Goal: Communication & Community: Answer question/provide support

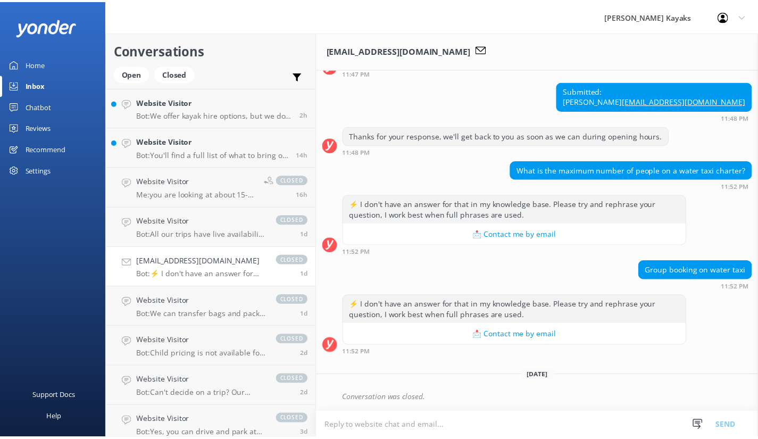
scroll to position [426, 0]
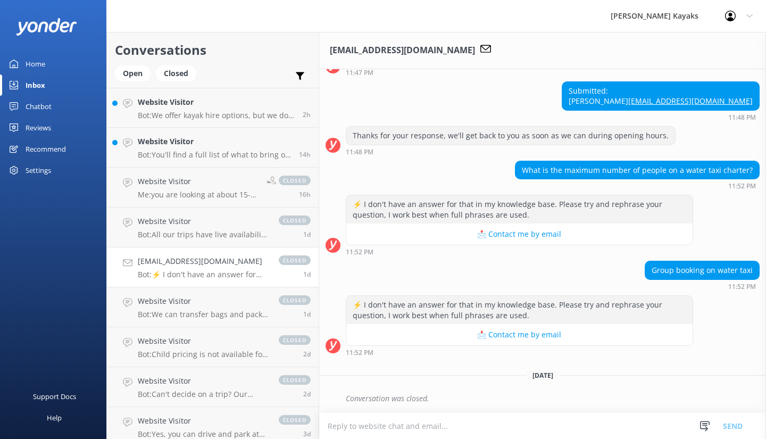
click at [45, 102] on div "Chatbot" at bounding box center [39, 106] width 26 height 21
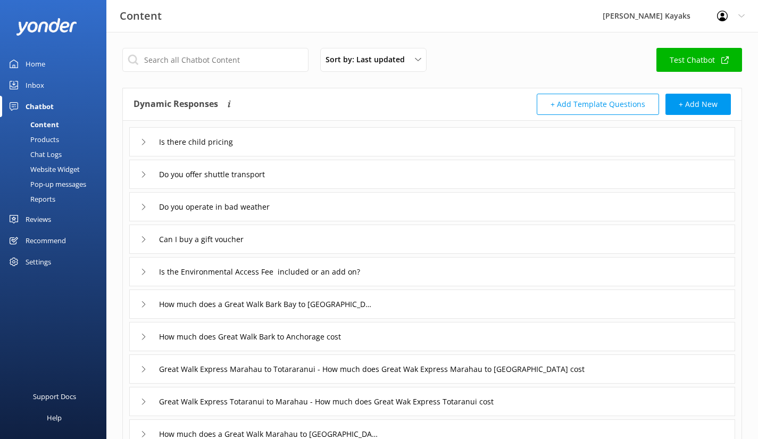
click at [36, 62] on div "Home" at bounding box center [36, 63] width 20 height 21
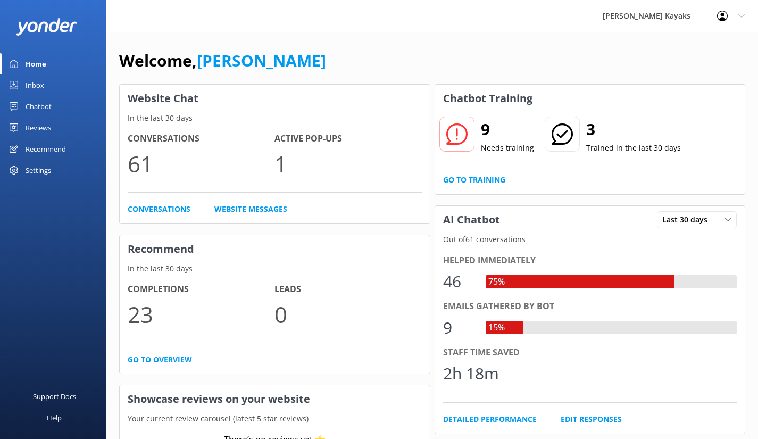
click at [469, 180] on link "Go to Training" at bounding box center [474, 180] width 62 height 12
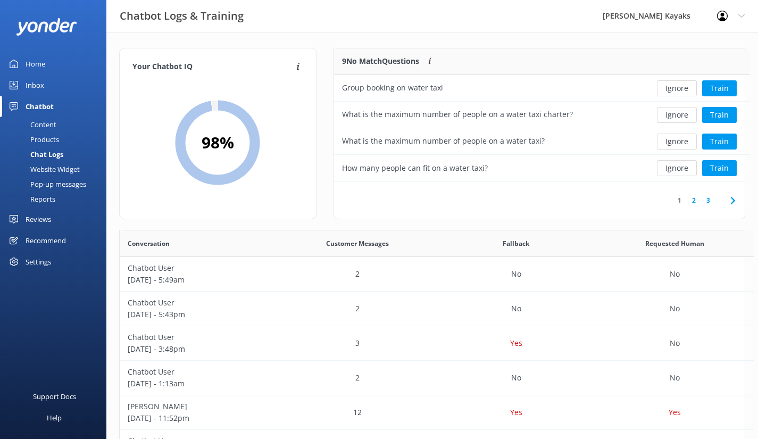
scroll to position [126, 403]
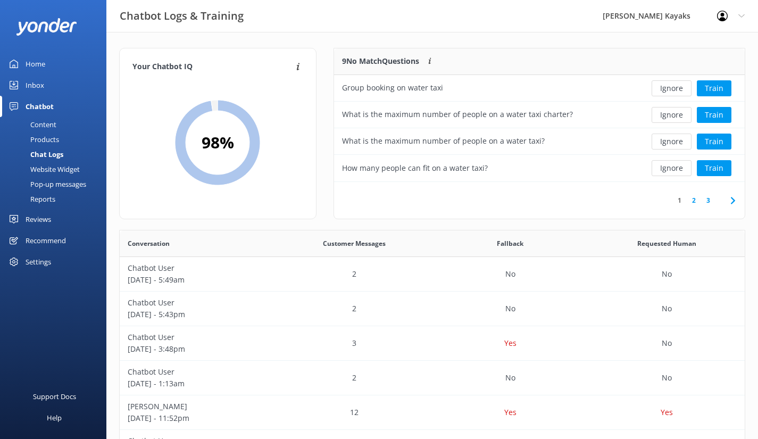
click at [709, 111] on button "Train" at bounding box center [714, 115] width 35 height 16
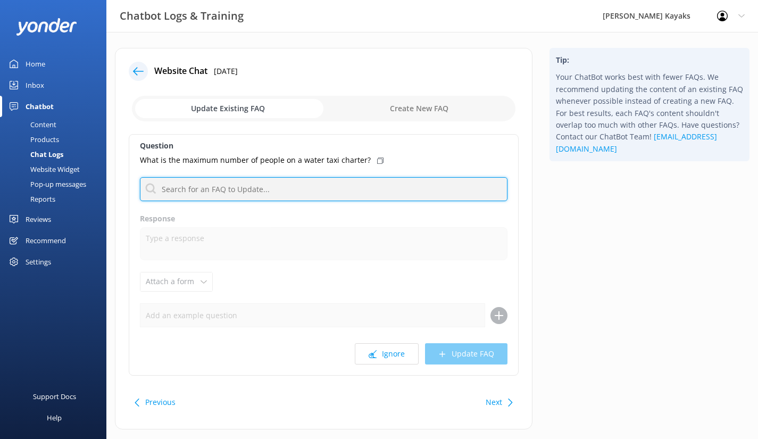
click at [243, 187] on input "text" at bounding box center [324, 189] width 368 height 24
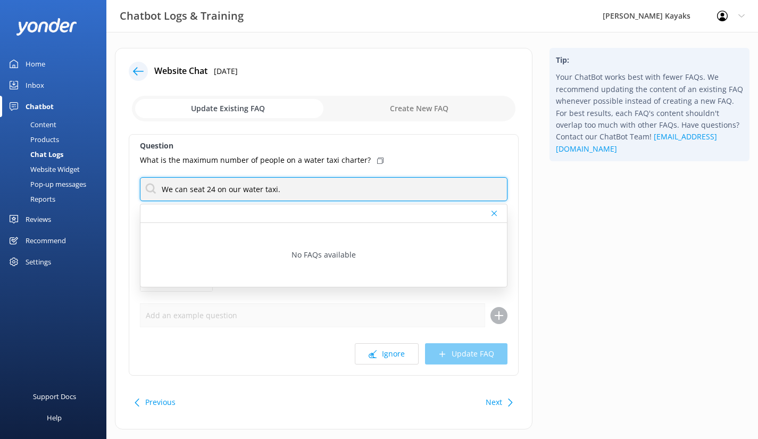
drag, startPoint x: 297, startPoint y: 192, endPoint x: 151, endPoint y: 187, distance: 146.4
click at [151, 187] on input "We can seat 24 on our water taxi." at bounding box center [324, 189] width 368 height 24
type input "We can seat 24 on our water taxi."
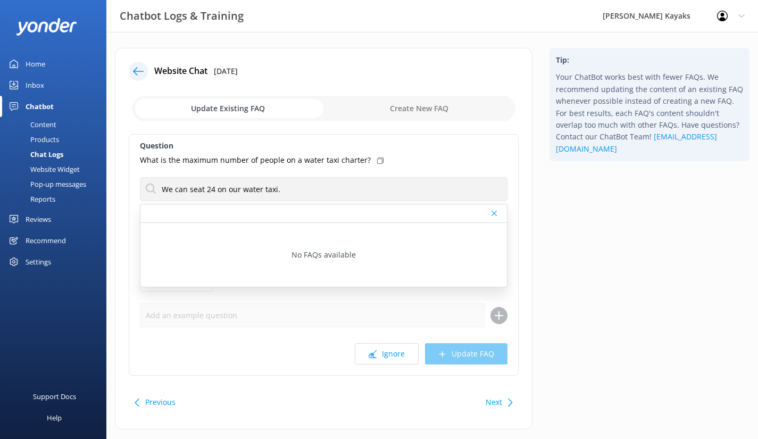
click at [496, 214] on icon at bounding box center [494, 213] width 5 height 6
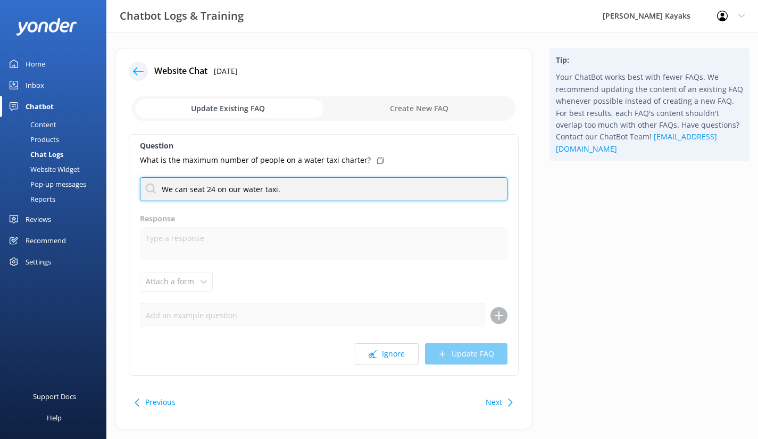
click at [288, 189] on input "We can seat 24 on our water taxi." at bounding box center [324, 189] width 368 height 24
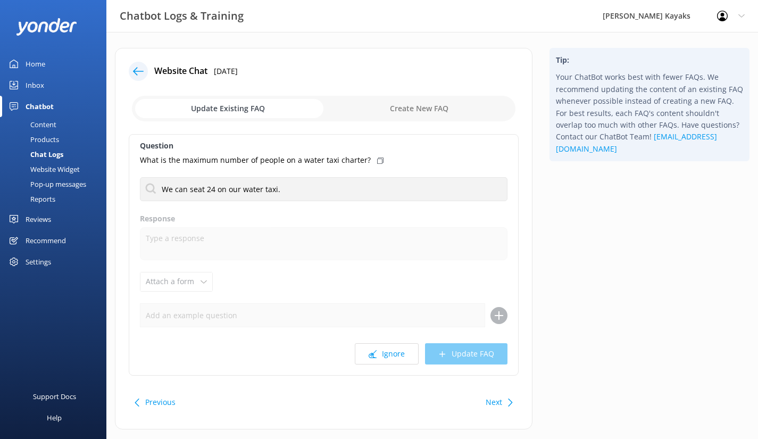
click at [399, 108] on input "checkbox" at bounding box center [324, 109] width 384 height 26
checkbox input "true"
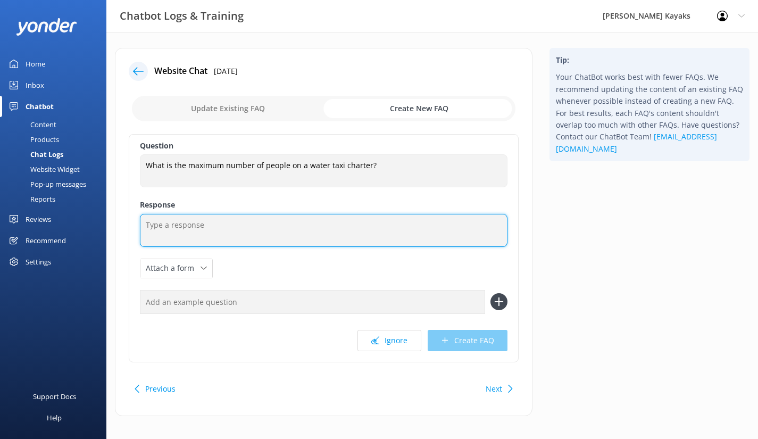
click at [186, 228] on textarea at bounding box center [324, 230] width 368 height 33
paste textarea "We can seat 24 on our water taxi."
type textarea "We can seat 24 on our water taxi."
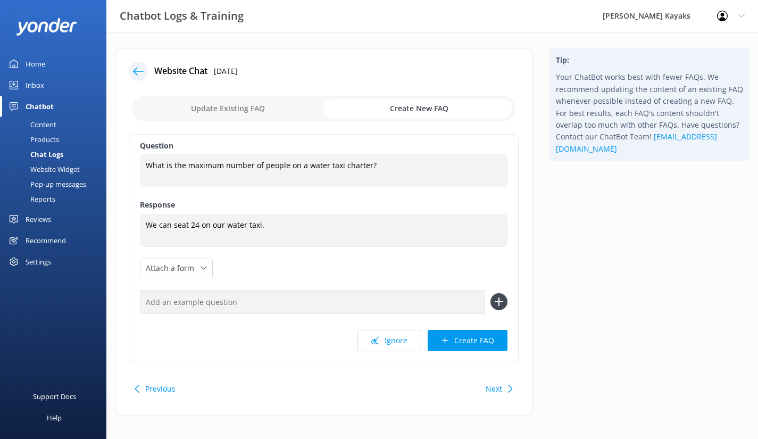
click at [449, 338] on icon at bounding box center [445, 340] width 8 height 8
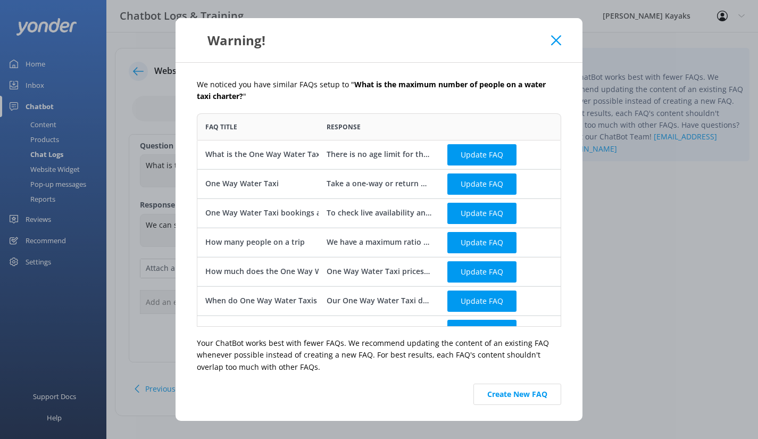
scroll to position [205, 357]
click at [491, 394] on button "Create New FAQ" at bounding box center [518, 394] width 88 height 21
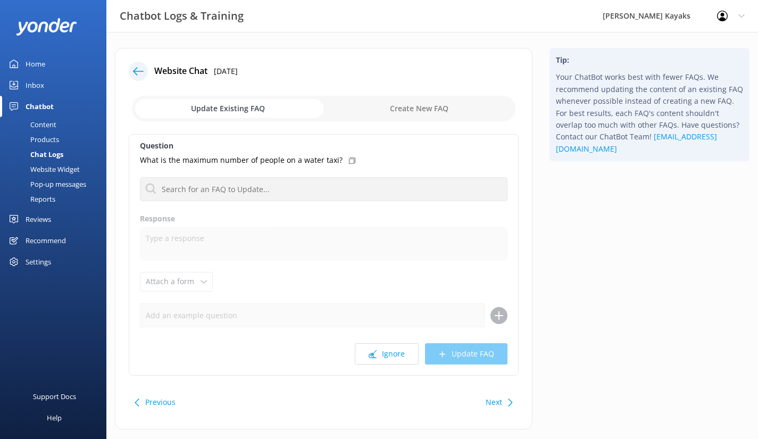
click at [137, 72] on icon at bounding box center [138, 71] width 11 height 11
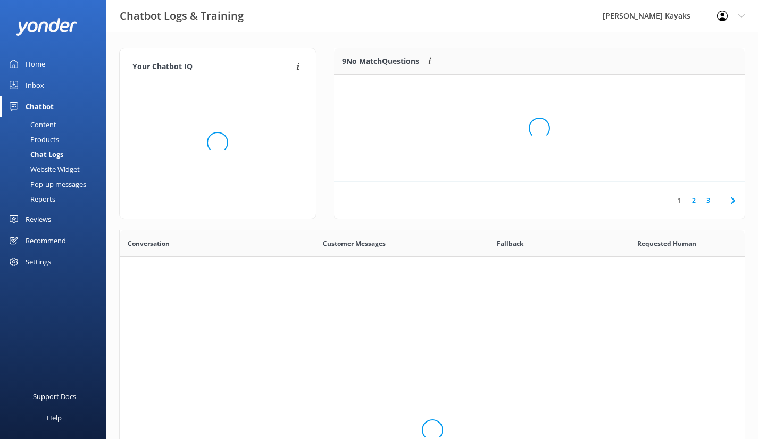
scroll to position [365, 617]
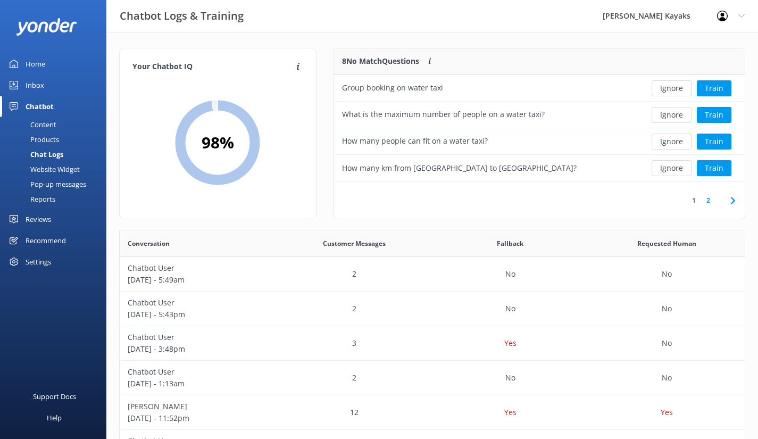
click at [706, 89] on button "Train" at bounding box center [714, 88] width 35 height 16
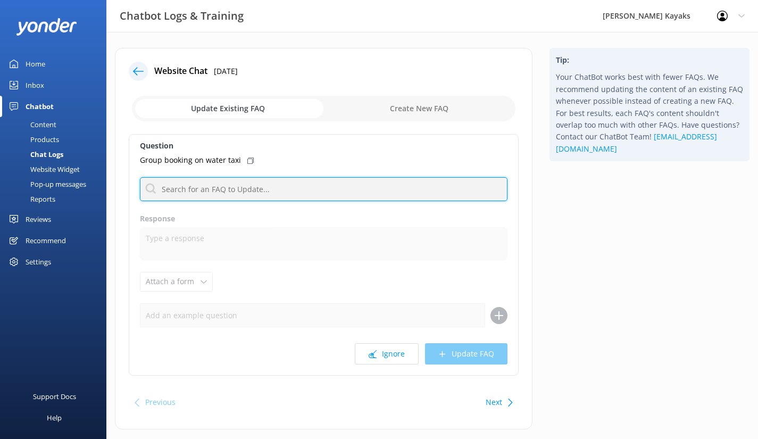
click at [241, 190] on input "text" at bounding box center [324, 189] width 368 height 24
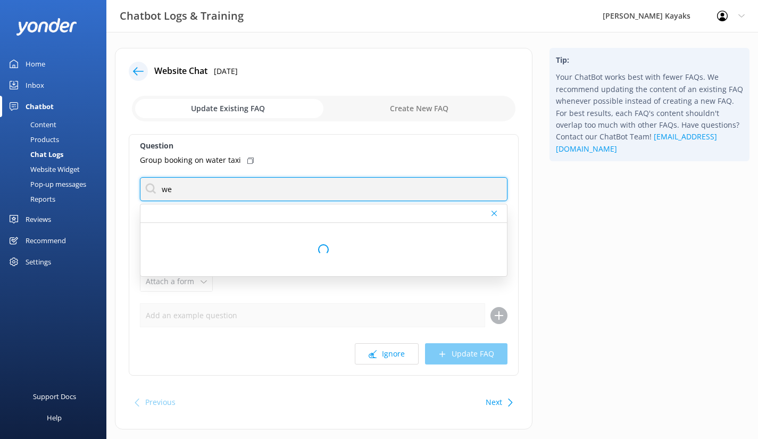
type input "We can seat 24 on our water taxi."
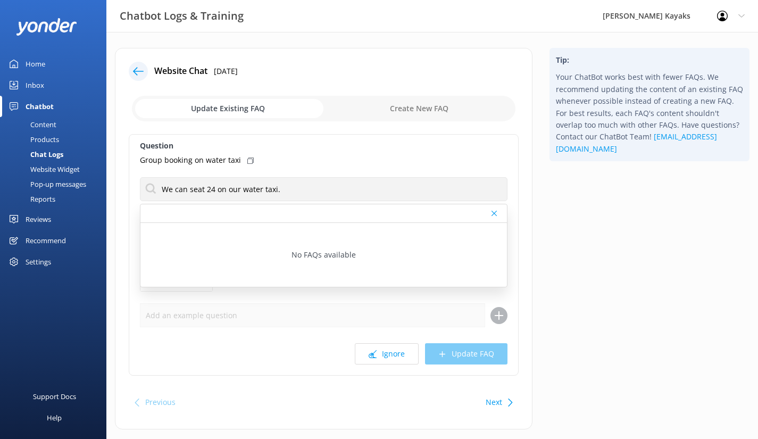
click at [304, 150] on label "Question" at bounding box center [324, 146] width 368 height 12
click at [492, 214] on icon at bounding box center [494, 213] width 5 height 6
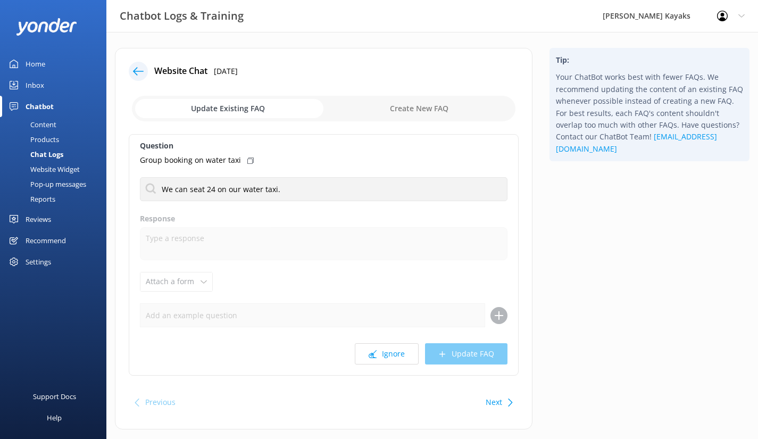
click at [142, 69] on icon at bounding box center [138, 71] width 11 height 11
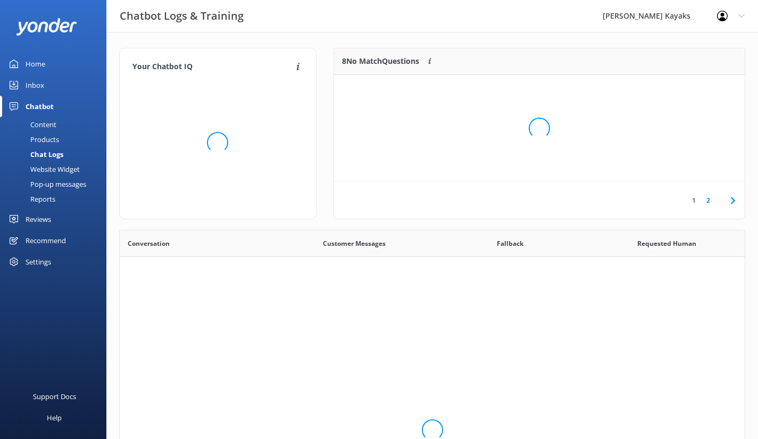
scroll to position [365, 617]
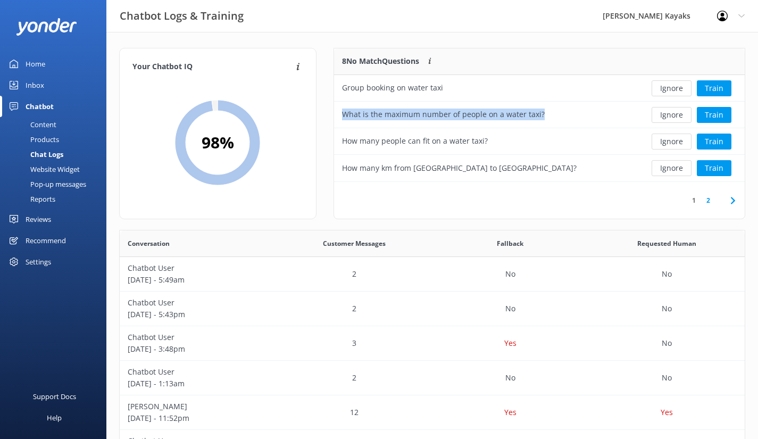
drag, startPoint x: 553, startPoint y: 116, endPoint x: 336, endPoint y: 117, distance: 217.1
click at [336, 117] on div "What is the maximum number of people on a water taxi?" at bounding box center [486, 115] width 304 height 27
copy div "What is the maximum number of people on a water taxi?"
click at [52, 125] on div "Content" at bounding box center [31, 124] width 50 height 15
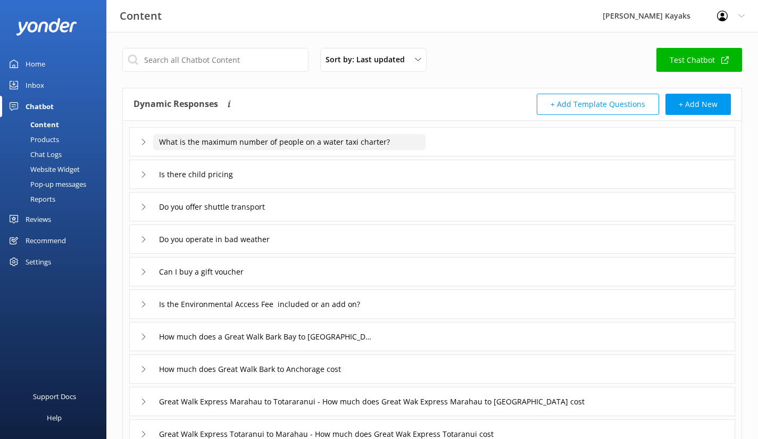
click at [242, 140] on input "What is the maximum number of people on a water taxi charter?" at bounding box center [289, 142] width 272 height 16
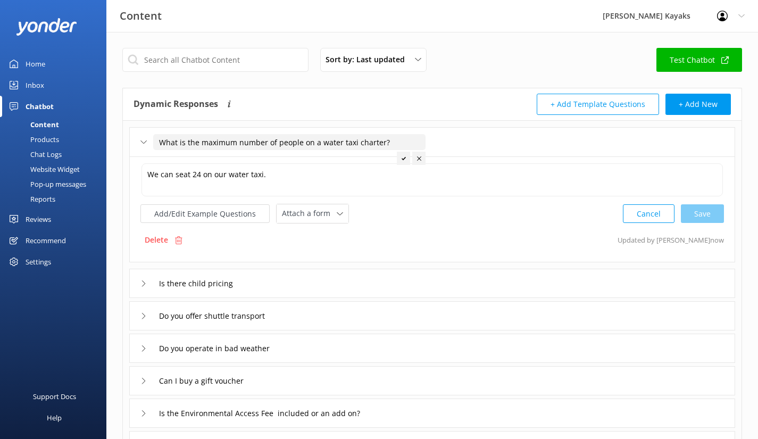
click at [216, 214] on button "Add/Edit Example Questions" at bounding box center [204, 213] width 129 height 19
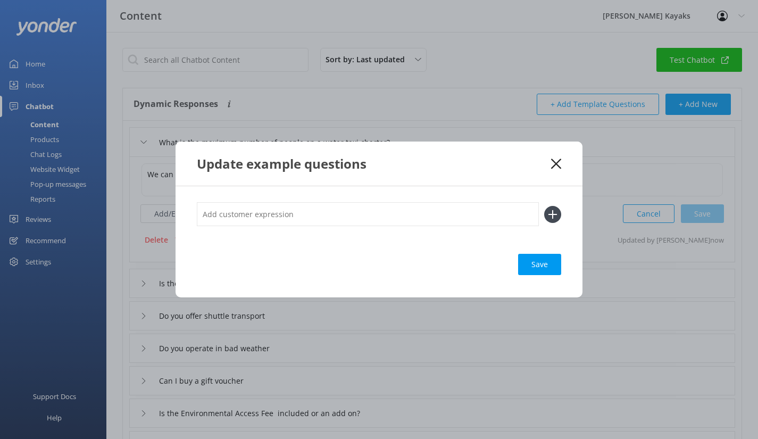
click at [228, 214] on input "text" at bounding box center [368, 214] width 342 height 24
paste input "What is the maximum number of people on a water taxi?"
type input "What is the maximum number of people on a water taxi?"
click at [554, 213] on use at bounding box center [553, 214] width 9 height 9
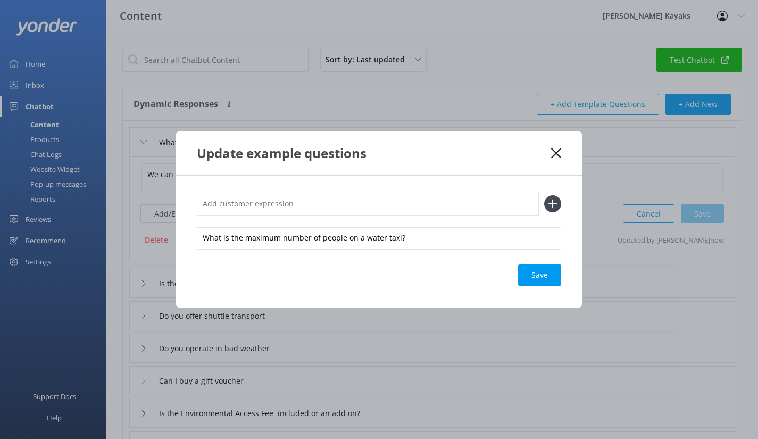
click at [527, 270] on div "Save" at bounding box center [539, 274] width 43 height 21
click at [528, 271] on div "Loading.." at bounding box center [540, 274] width 43 height 21
click at [552, 152] on icon at bounding box center [556, 153] width 10 height 11
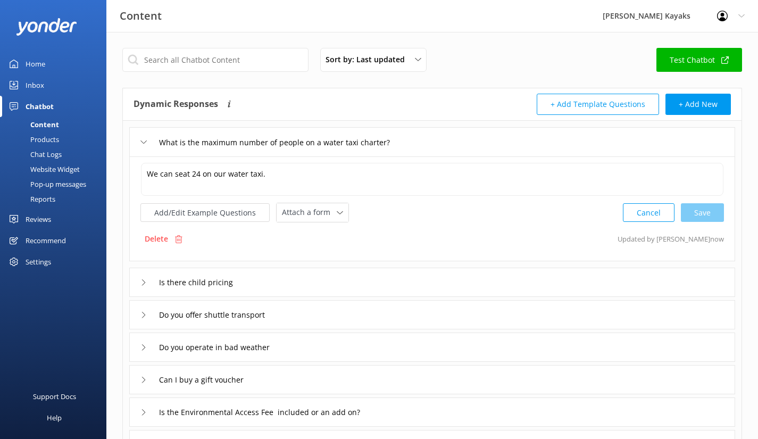
click at [39, 66] on div "Home" at bounding box center [36, 63] width 20 height 21
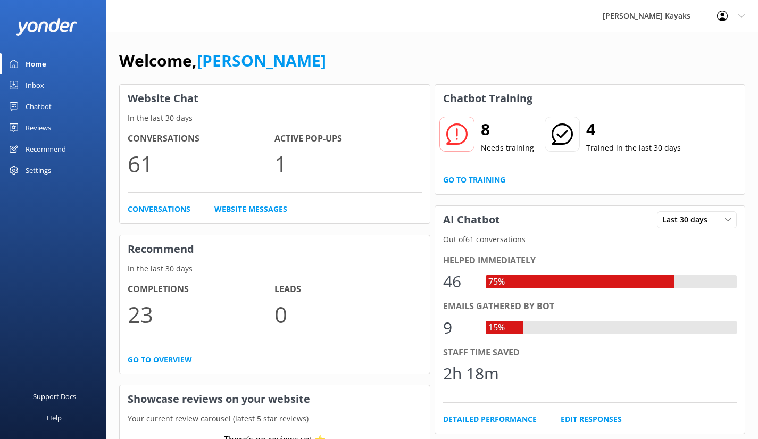
click at [483, 177] on link "Go to Training" at bounding box center [474, 180] width 62 height 12
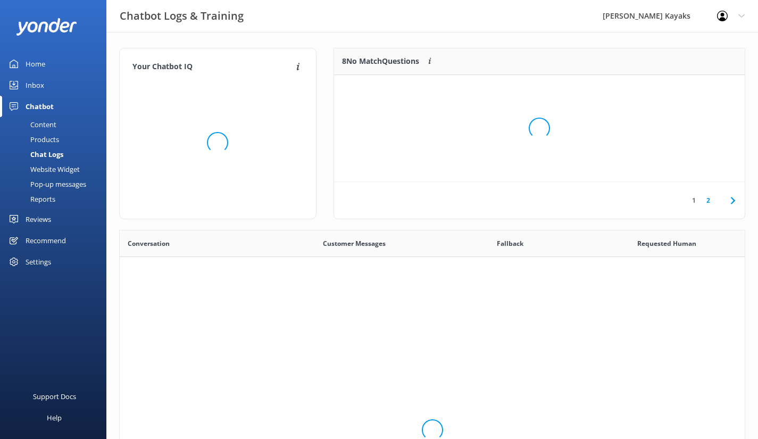
scroll to position [365, 617]
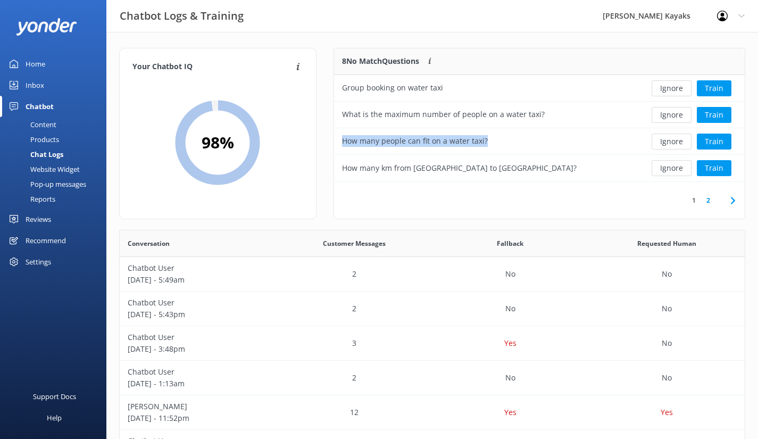
drag, startPoint x: 500, startPoint y: 137, endPoint x: 338, endPoint y: 154, distance: 162.6
click at [338, 154] on div "How many people can fit on a water taxi?" at bounding box center [486, 141] width 304 height 27
copy div "How many people can fit on a water taxi?"
click at [40, 119] on div "Content" at bounding box center [31, 124] width 50 height 15
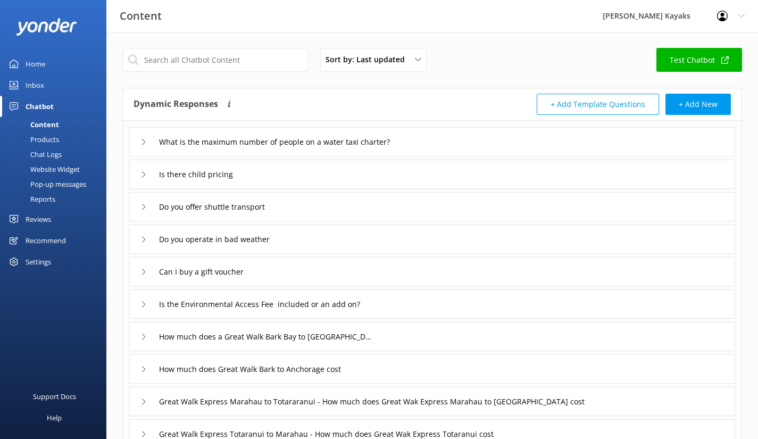
click at [144, 148] on div "What is the maximum number of people on a water taxi charter?" at bounding box center [276, 142] width 272 height 18
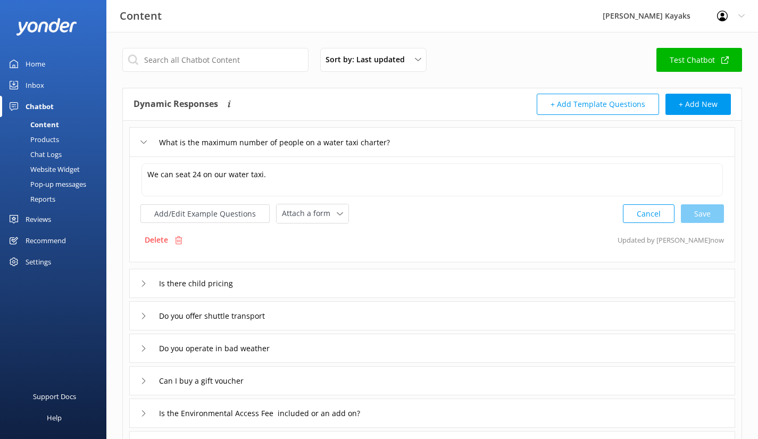
click at [219, 212] on button "Add/Edit Example Questions" at bounding box center [204, 213] width 129 height 19
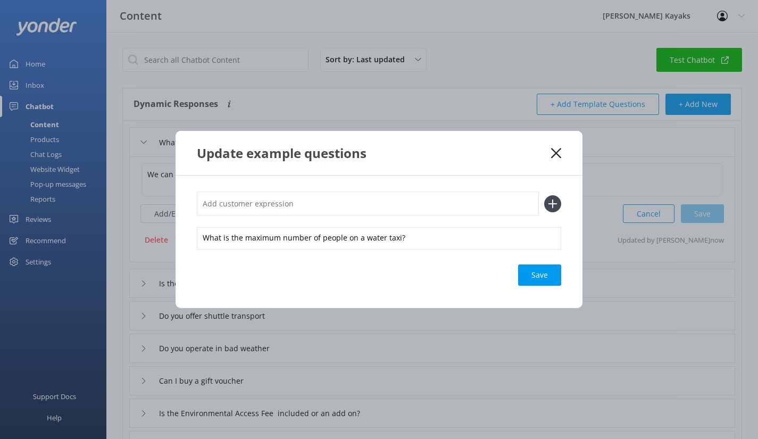
click at [266, 200] on input "text" at bounding box center [368, 204] width 342 height 24
paste input "How many people can fit on a water taxi?"
type input "How many people can fit on a water taxi?"
click at [557, 204] on icon at bounding box center [552, 203] width 17 height 17
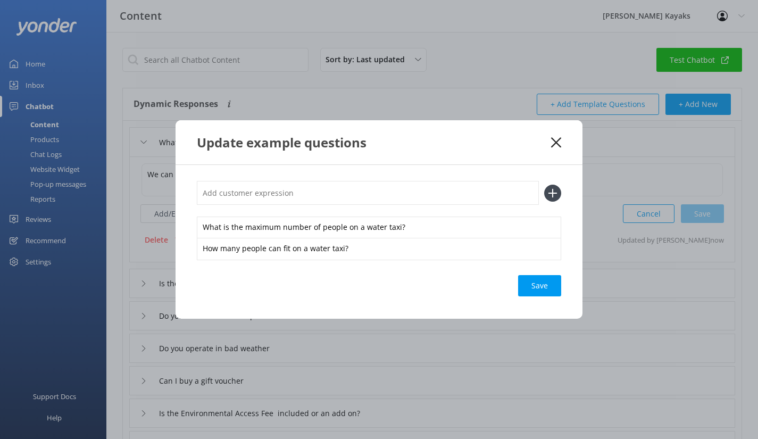
click at [262, 195] on input "text" at bounding box center [368, 193] width 342 height 24
type input "What size group on the water taxi."
click at [541, 287] on div "Save" at bounding box center [539, 285] width 43 height 21
click at [535, 283] on div "Loading.." at bounding box center [540, 285] width 43 height 21
click at [554, 147] on icon at bounding box center [556, 142] width 10 height 11
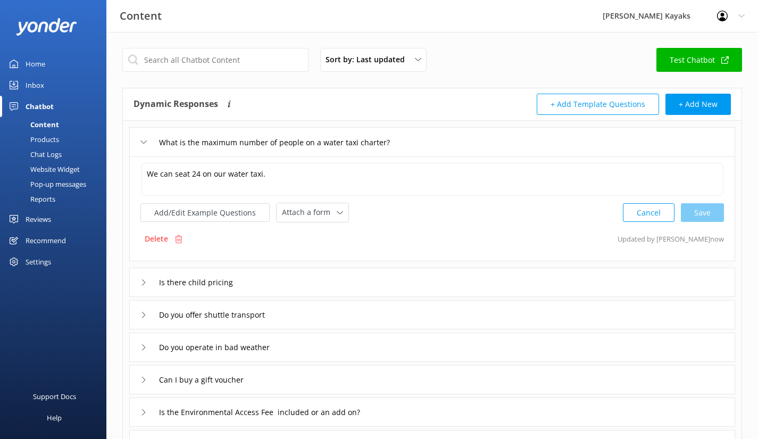
click at [143, 143] on icon at bounding box center [143, 142] width 6 height 6
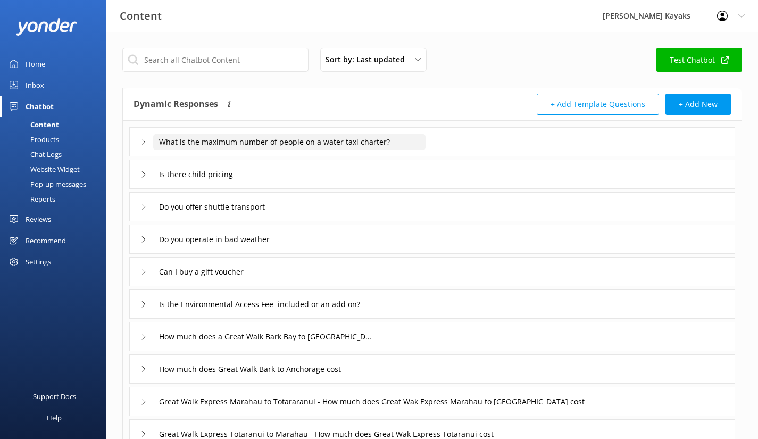
click at [169, 147] on input "What is the maximum number of people on a water taxi charter?" at bounding box center [289, 142] width 272 height 16
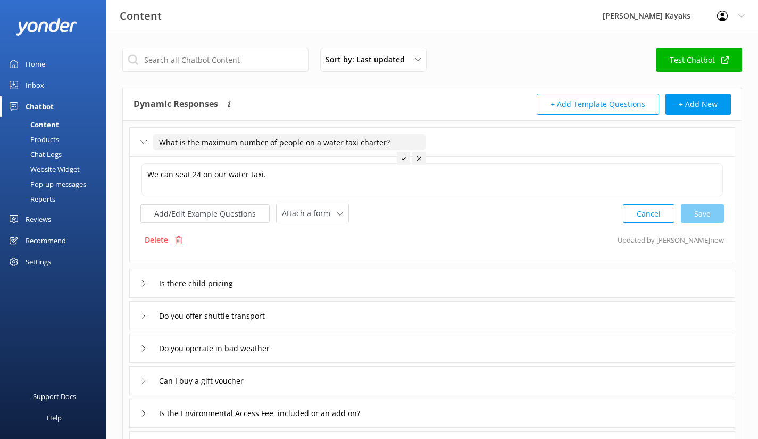
click at [233, 217] on button "Add/Edit Example Questions" at bounding box center [204, 213] width 129 height 19
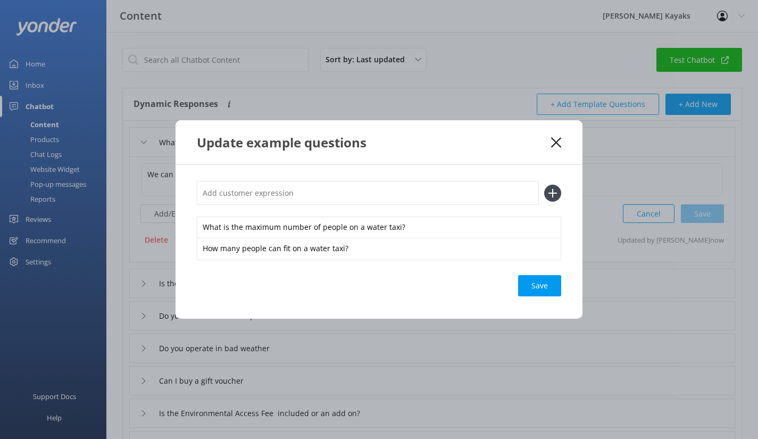
click at [554, 147] on icon at bounding box center [556, 142] width 10 height 11
